Goal: Task Accomplishment & Management: Manage account settings

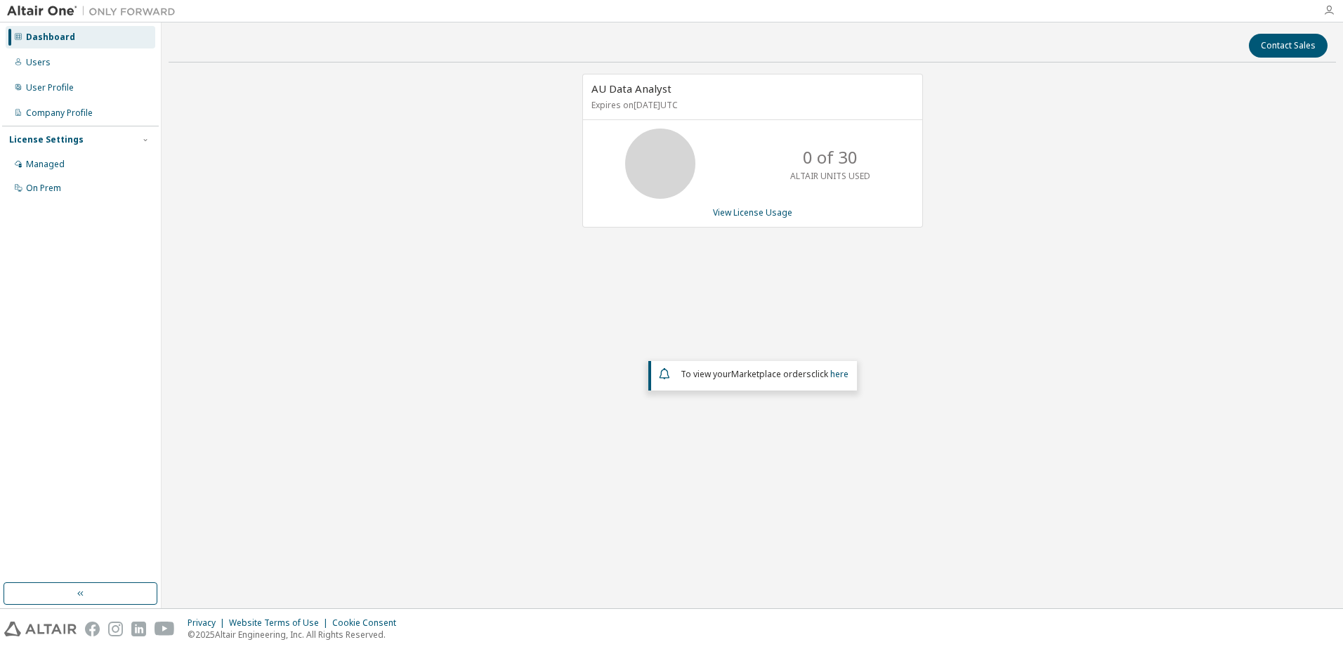
click at [1334, 14] on icon "button" at bounding box center [1328, 10] width 11 height 11
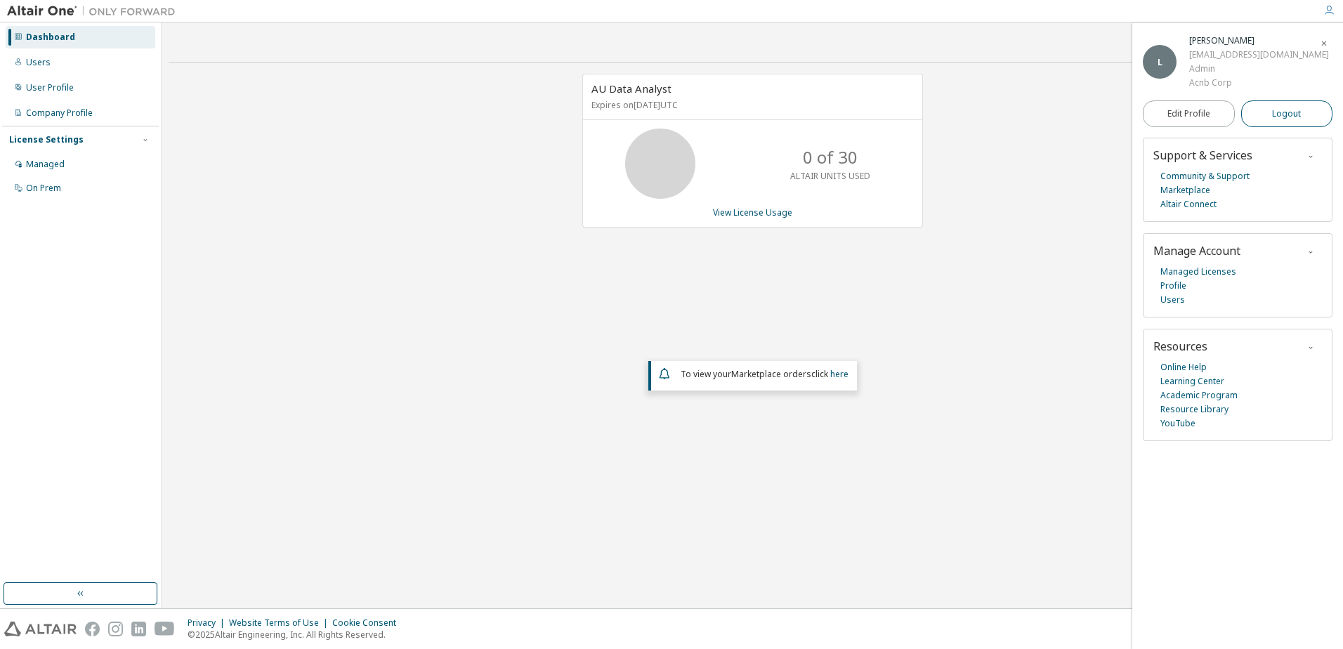
click at [1274, 110] on span "Logout" at bounding box center [1286, 114] width 29 height 14
